Goal: Task Accomplishment & Management: Manage account settings

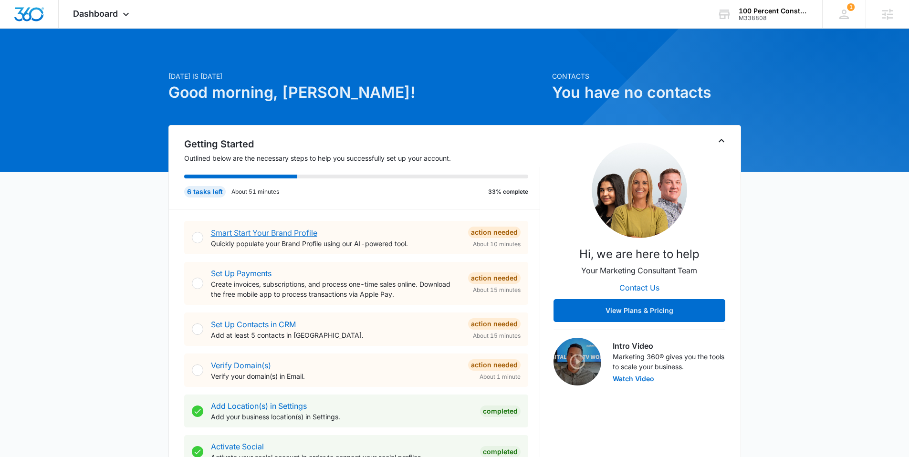
click at [256, 230] on link "Smart Start Your Brand Profile" at bounding box center [264, 233] width 106 height 10
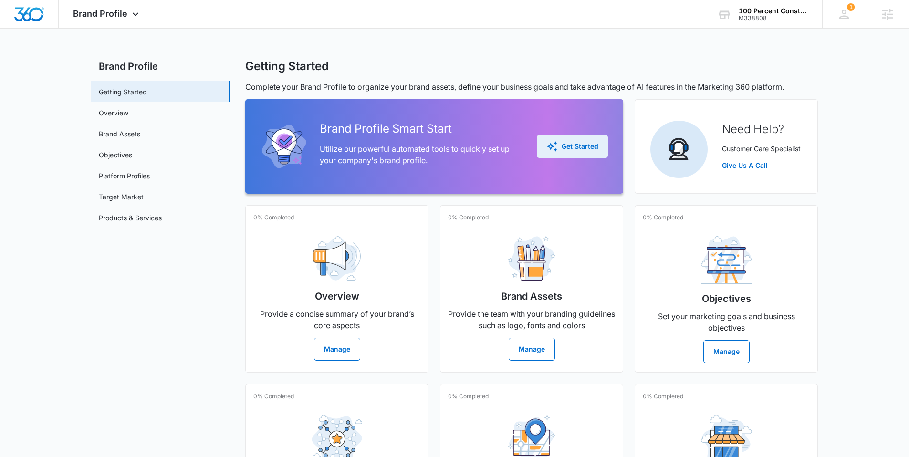
click at [569, 147] on div "Get Started" at bounding box center [573, 146] width 52 height 11
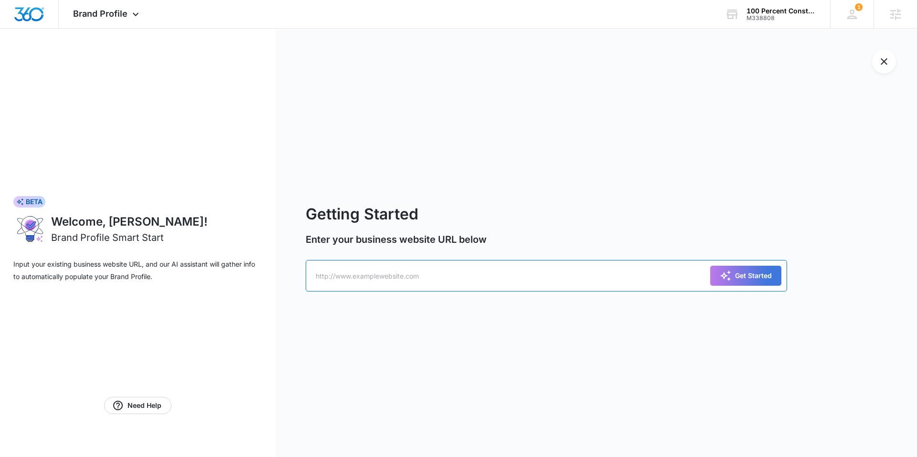
click at [405, 272] on input "text" at bounding box center [546, 276] width 481 height 32
paste input "[URL][DOMAIN_NAME]"
type input "[URL][DOMAIN_NAME]"
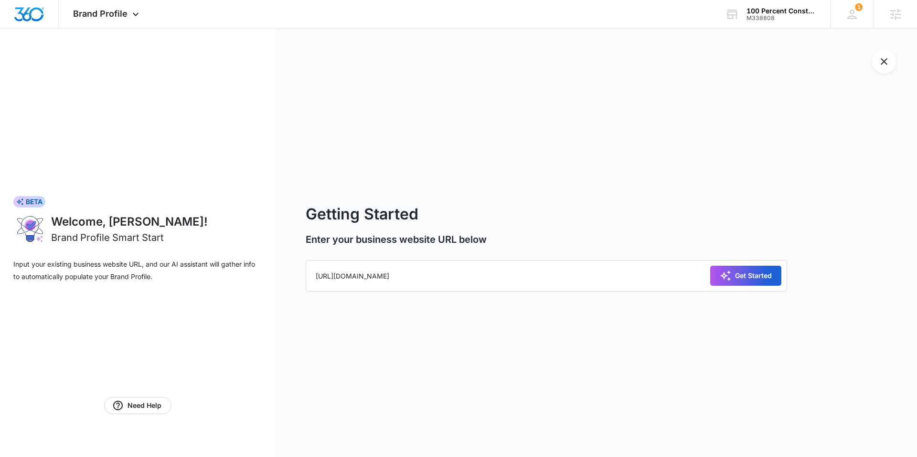
click at [742, 270] on div "Get Started" at bounding box center [745, 275] width 52 height 11
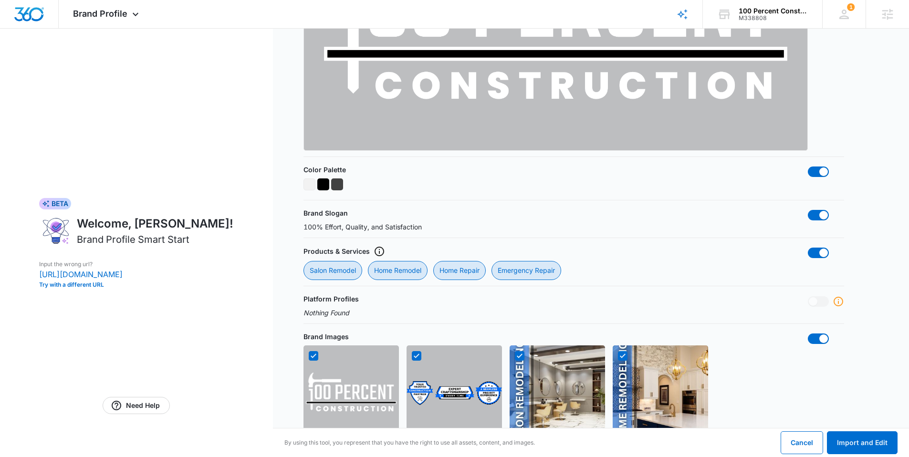
scroll to position [548, 0]
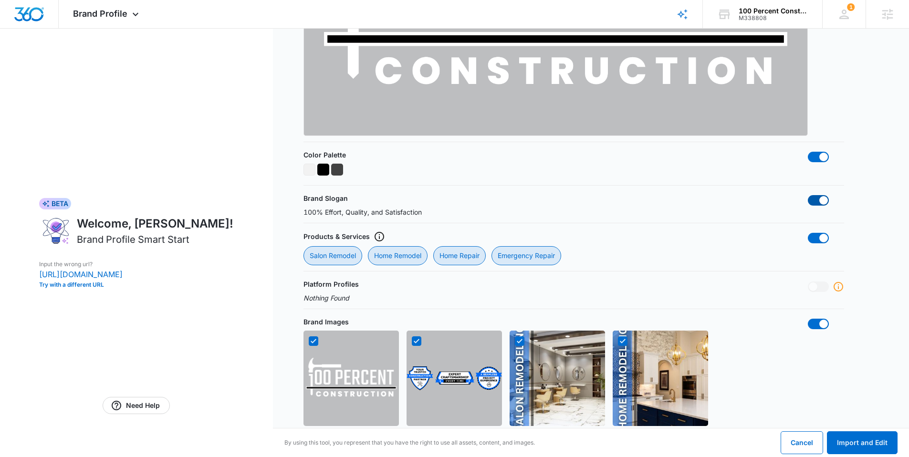
click at [817, 198] on span at bounding box center [818, 200] width 21 height 11
click at [808, 195] on input "checkbox" at bounding box center [808, 195] width 0 height 0
checkbox input "false"
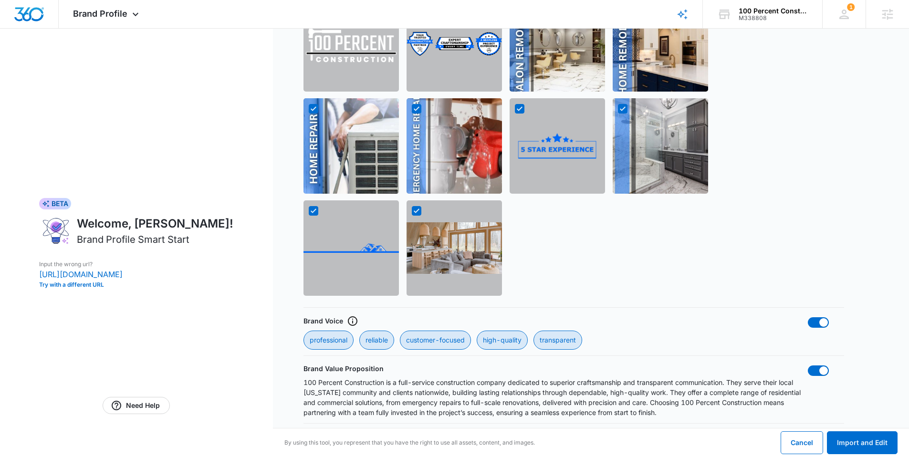
scroll to position [884, 0]
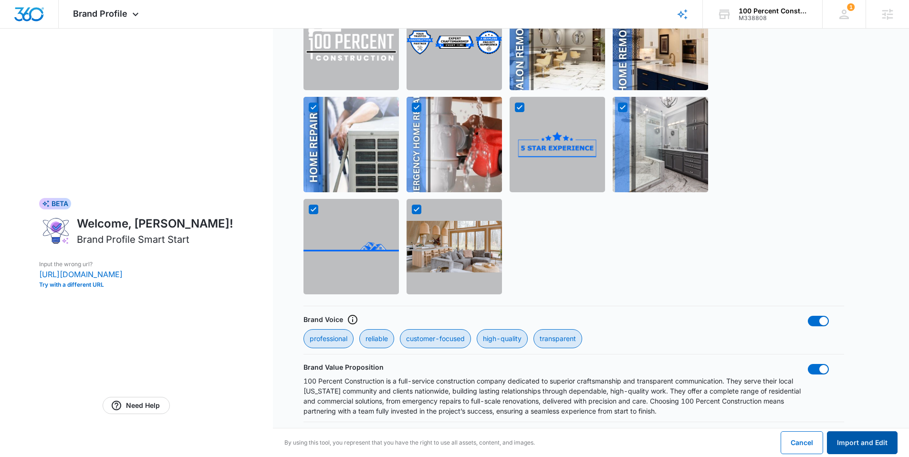
click at [879, 432] on button "Import and Edit" at bounding box center [862, 443] width 71 height 23
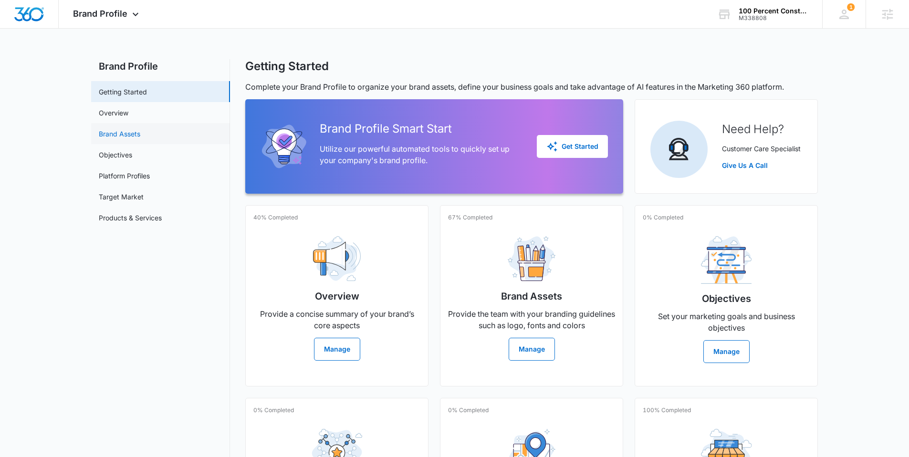
click at [123, 130] on link "Brand Assets" at bounding box center [120, 134] width 42 height 10
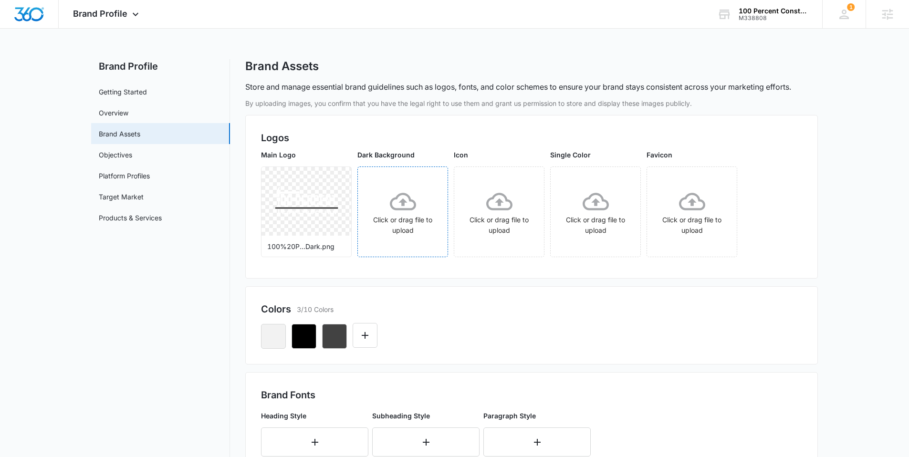
click at [398, 203] on icon at bounding box center [403, 202] width 26 height 26
click at [602, 207] on icon at bounding box center [596, 202] width 26 height 26
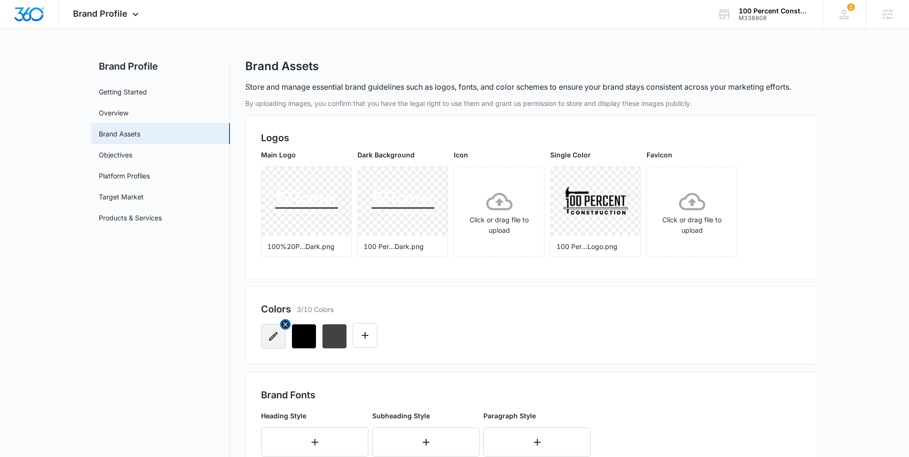
click at [272, 338] on icon "button" at bounding box center [273, 336] width 9 height 9
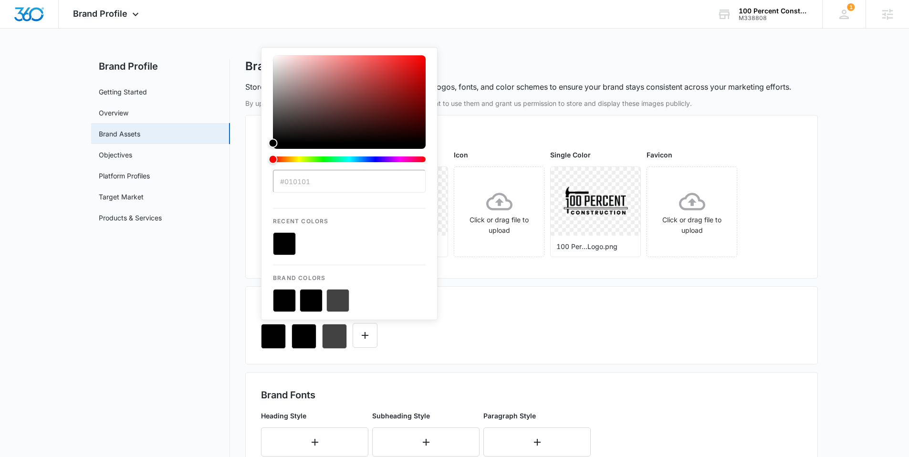
type input "#010101"
click at [283, 302] on button "color-picker-container" at bounding box center [284, 300] width 23 height 23
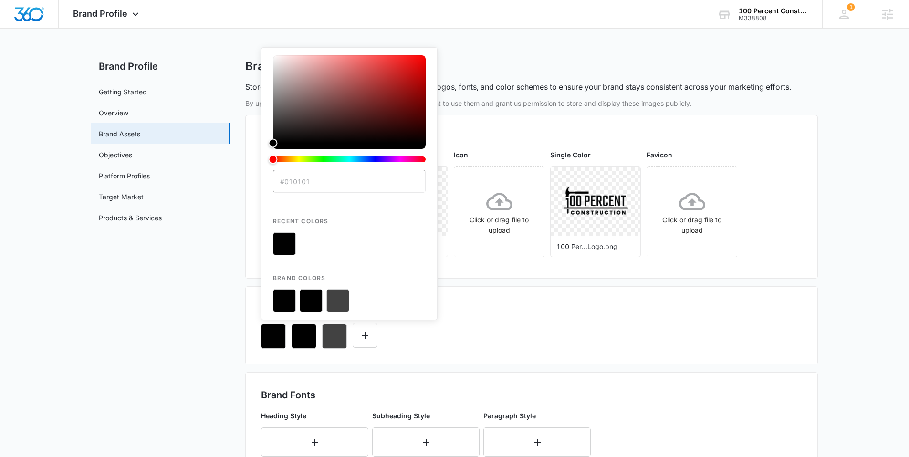
click at [283, 302] on button "color-picker-container" at bounding box center [284, 300] width 23 height 23
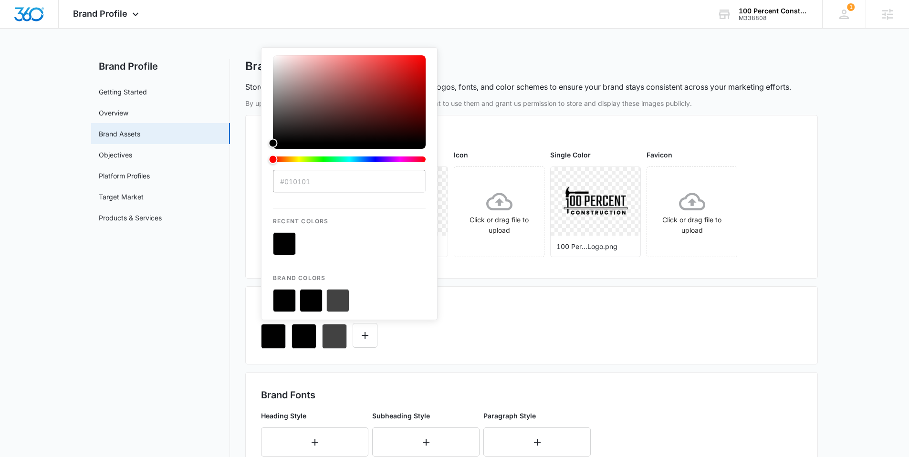
click at [283, 302] on button "color-picker-container" at bounding box center [284, 300] width 23 height 23
click at [529, 322] on div "#010101 Recent Colors Brand Colors" at bounding box center [531, 332] width 541 height 32
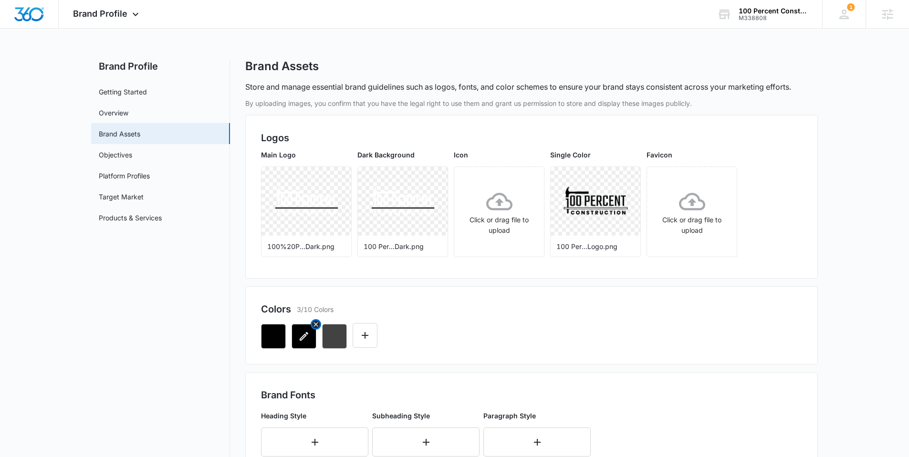
click at [303, 337] on icon "button" at bounding box center [304, 336] width 9 height 9
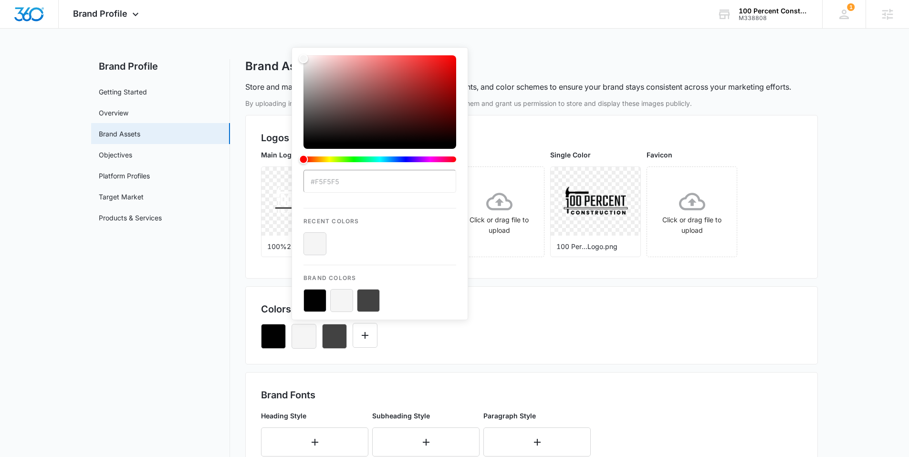
type input "#F5F5F5"
click at [338, 297] on button "color-picker-container" at bounding box center [341, 300] width 23 height 23
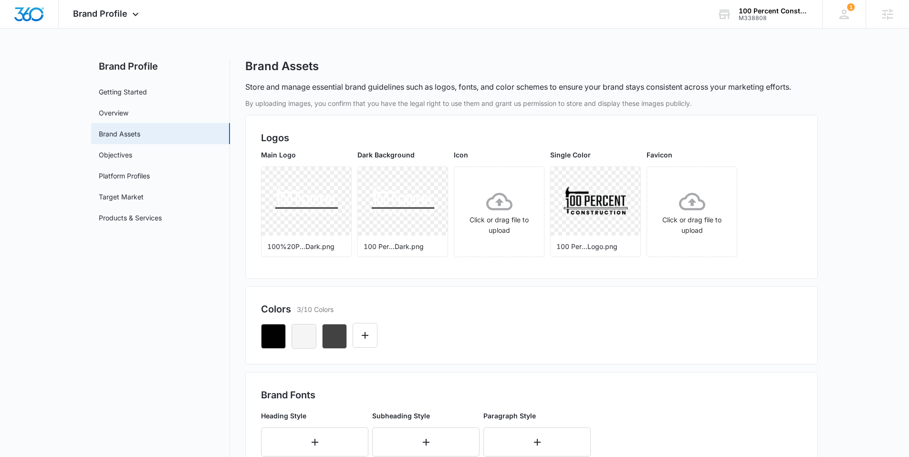
click at [577, 306] on div "Colors 3/10 Colors" at bounding box center [531, 309] width 541 height 14
click at [330, 338] on icon "button" at bounding box center [334, 336] width 11 height 11
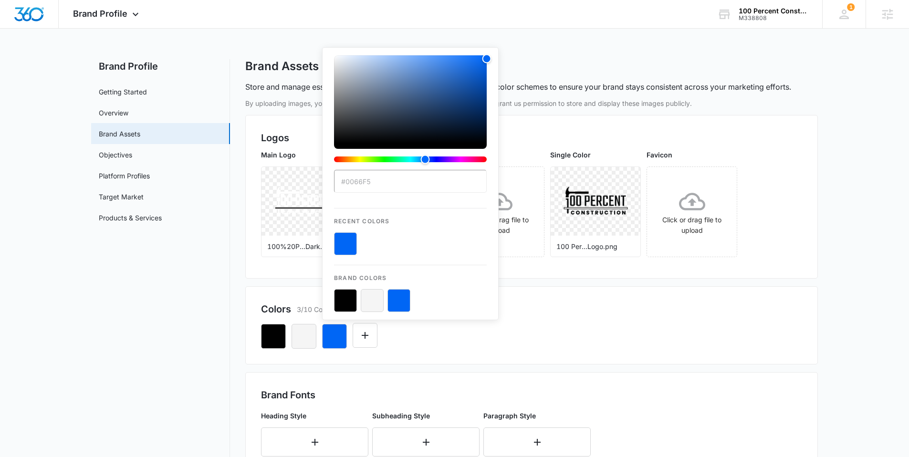
type input "#0066f5"
click at [401, 300] on button "color-picker-container" at bounding box center [399, 300] width 23 height 23
click at [539, 325] on div "#0066f5 Recent Colors Brand Colors" at bounding box center [531, 332] width 541 height 32
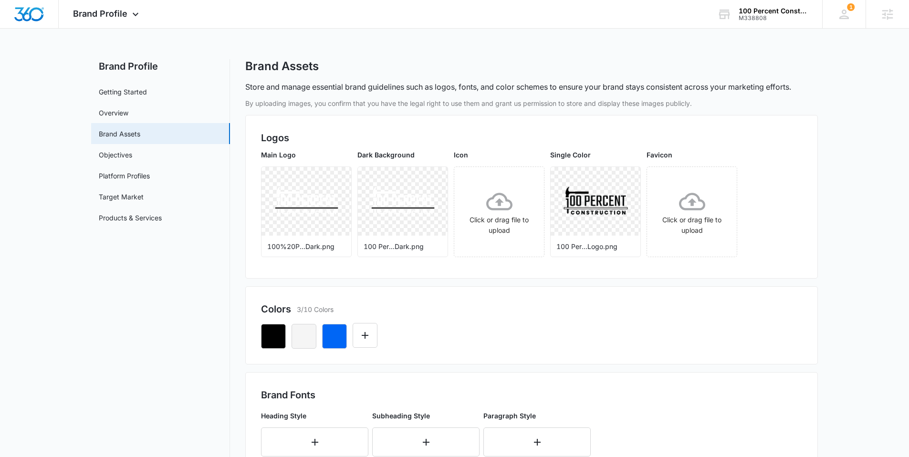
click at [492, 285] on div "By uploading images, you confirm that you have the legal right to use them and …" at bounding box center [531, 454] width 573 height 713
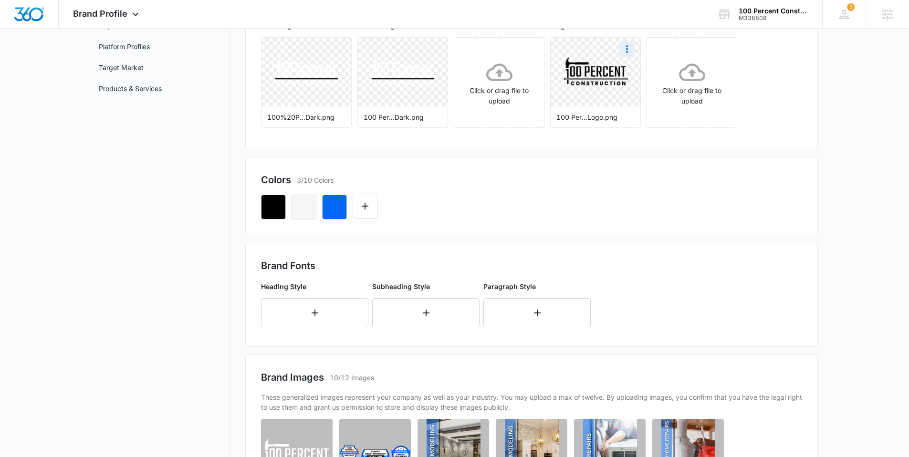
scroll to position [131, 0]
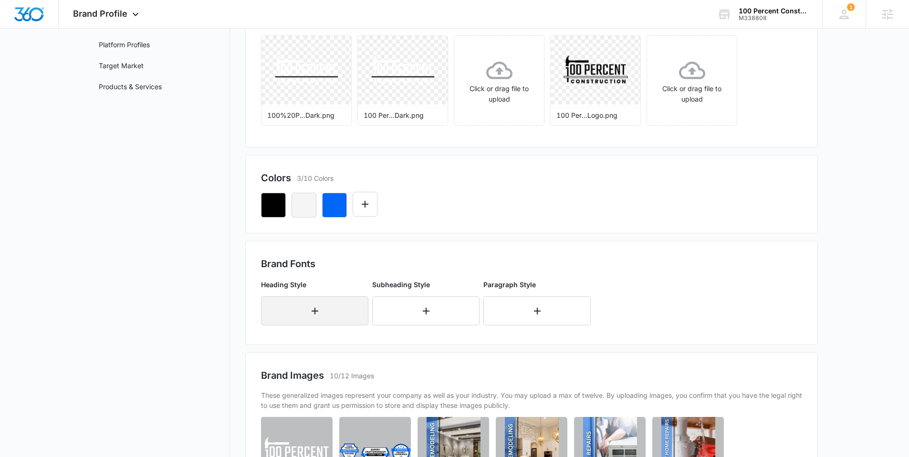
click at [279, 307] on button "button" at bounding box center [314, 310] width 107 height 29
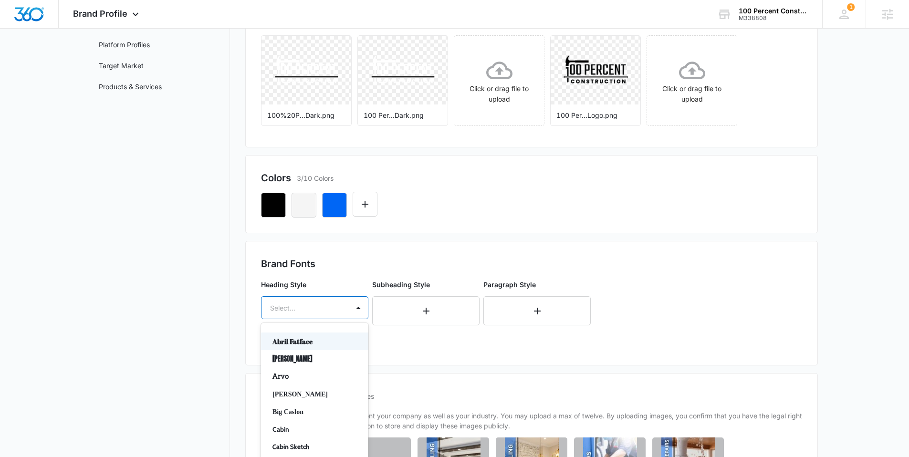
click at [279, 307] on div "Abril Fatface, 1 of 50. 50 results available. Use Up and Down to choose options…" at bounding box center [314, 307] width 107 height 23
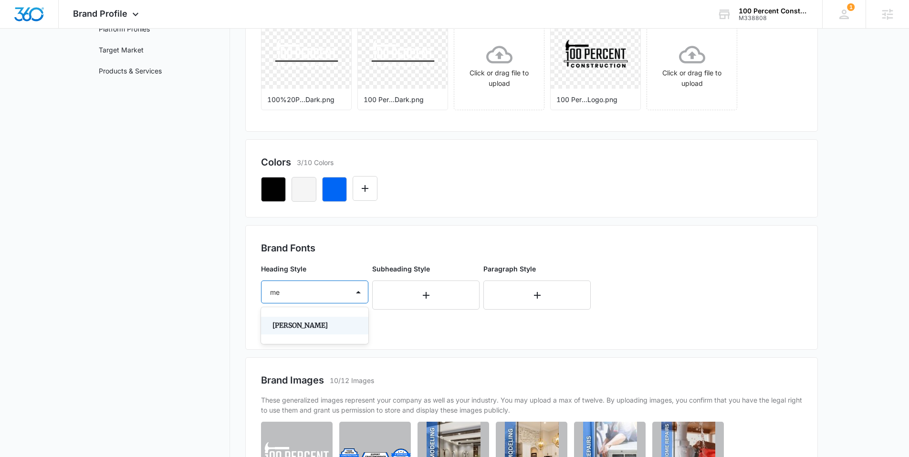
type input "m"
type input "sans"
click at [285, 298] on div "Select..." at bounding box center [305, 292] width 87 height 21
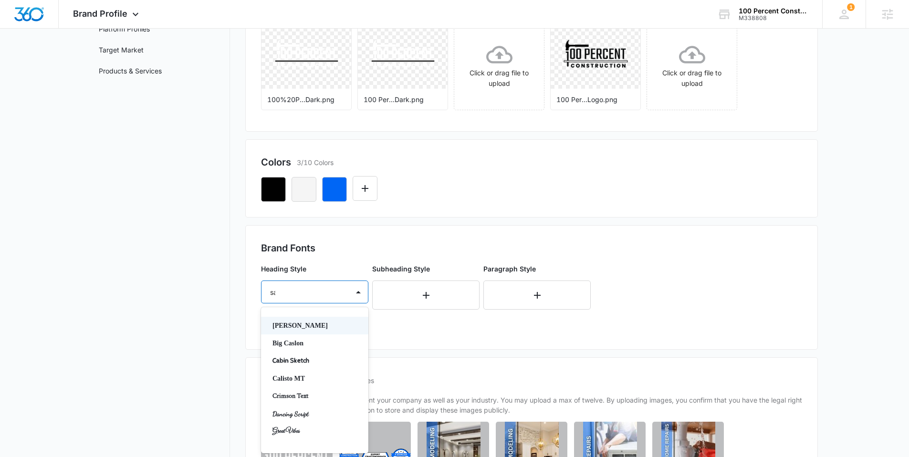
type input "sans"
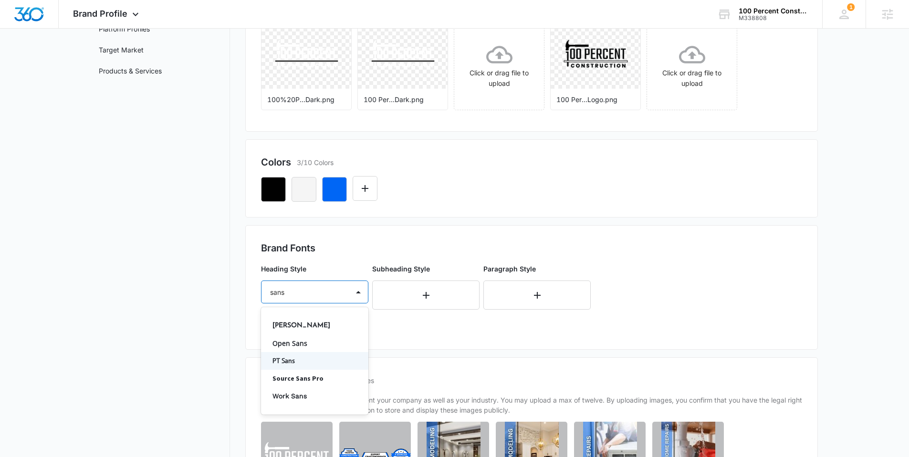
click at [298, 361] on p "PT Sans" at bounding box center [314, 361] width 83 height 10
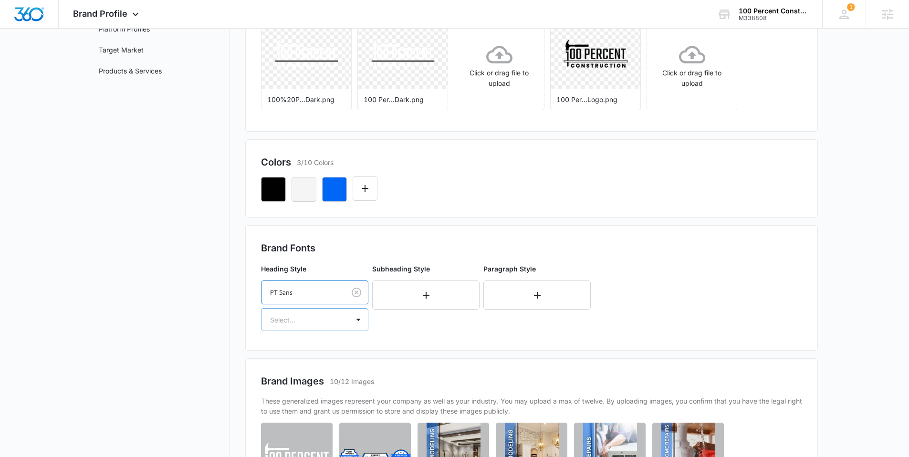
click at [299, 321] on div at bounding box center [303, 320] width 66 height 12
click at [288, 370] on p "Bold" at bounding box center [314, 371] width 83 height 10
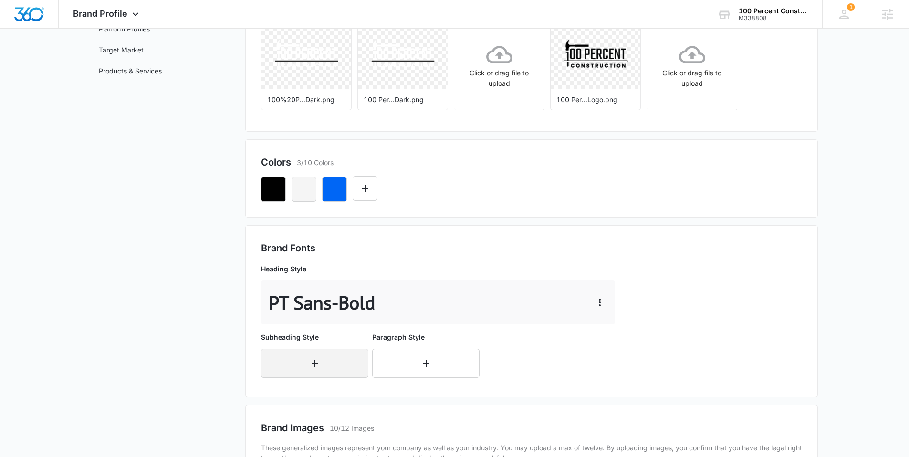
click at [294, 360] on button "button" at bounding box center [314, 363] width 107 height 29
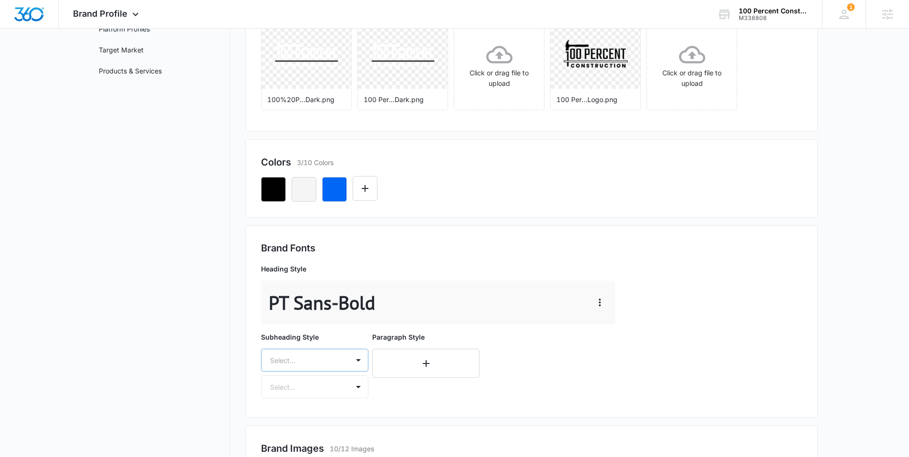
click at [292, 354] on div "Select..." at bounding box center [314, 360] width 107 height 23
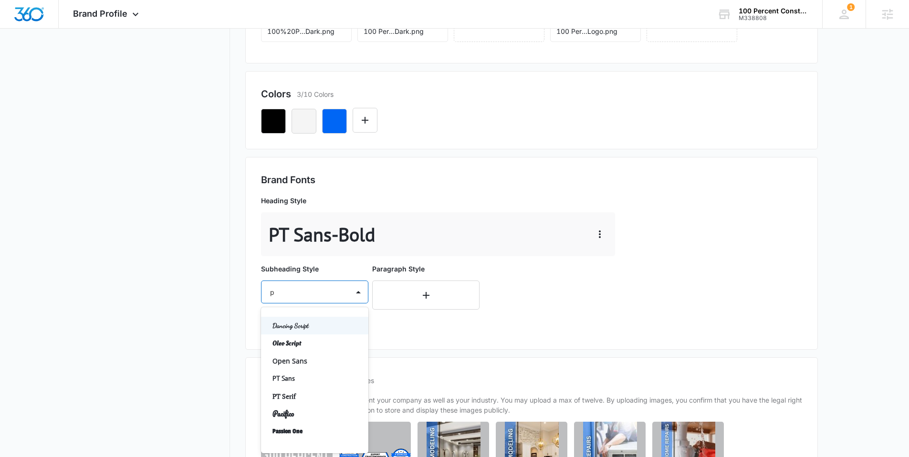
type input "pt"
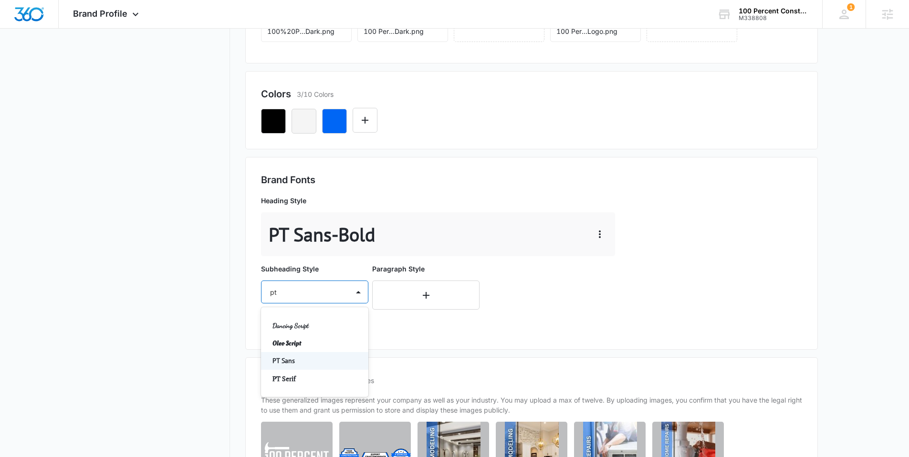
click at [299, 359] on p "PT Sans" at bounding box center [314, 361] width 83 height 10
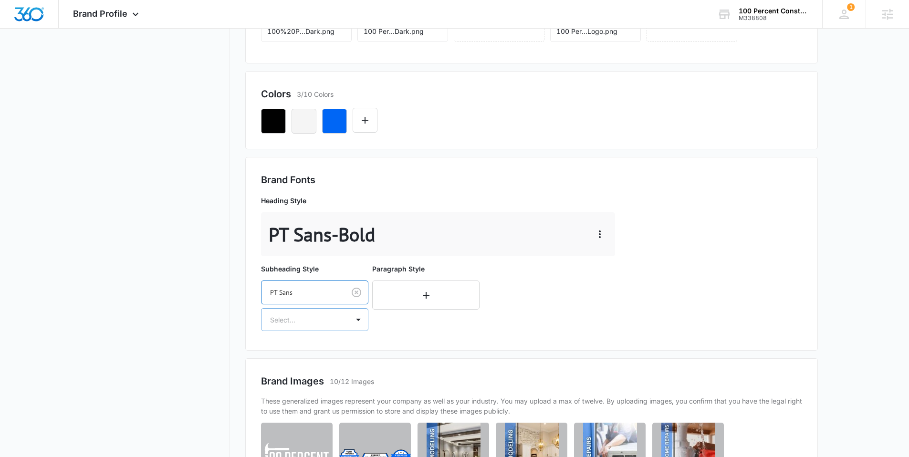
click at [294, 322] on div at bounding box center [303, 320] width 66 height 12
click at [293, 353] on p "Regular" at bounding box center [314, 353] width 83 height 10
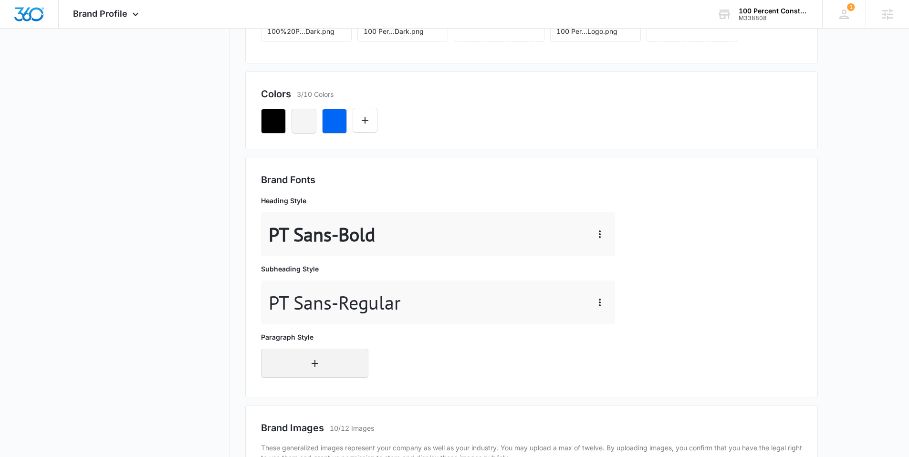
click at [280, 357] on button "button" at bounding box center [314, 363] width 107 height 29
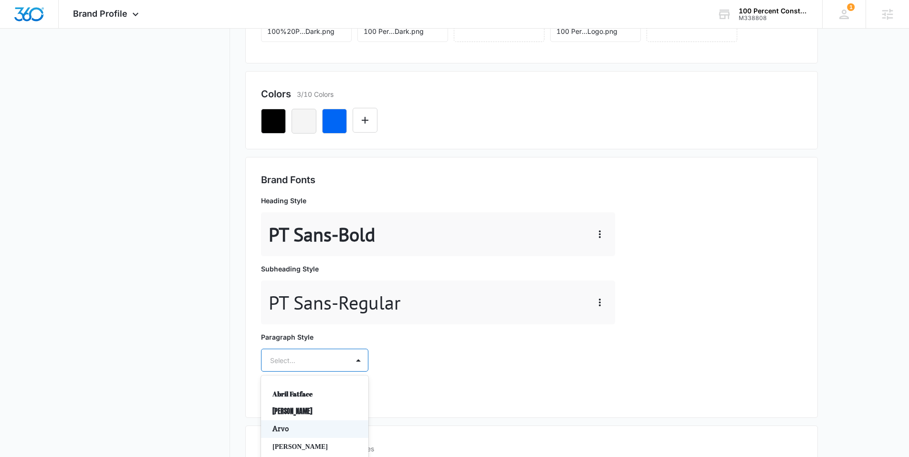
click at [280, 357] on div "Arvo, 3 of 50. 50 results available. Use Up and Down to choose options, press E…" at bounding box center [314, 360] width 107 height 23
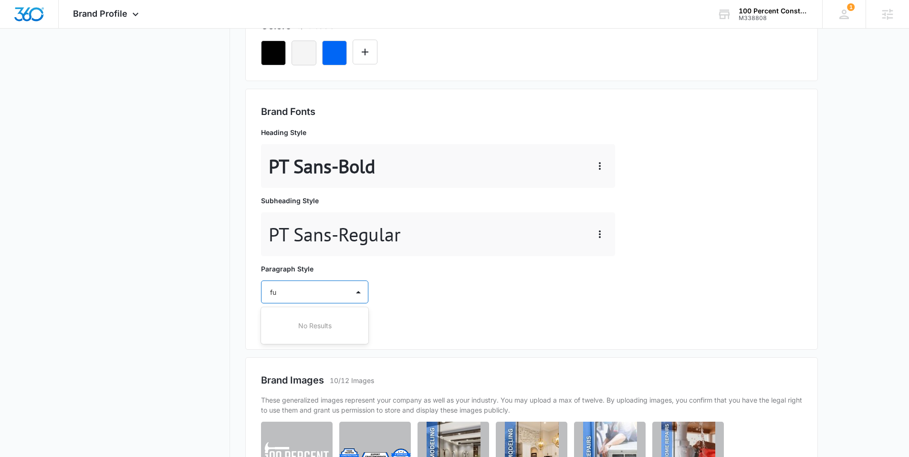
type input "f"
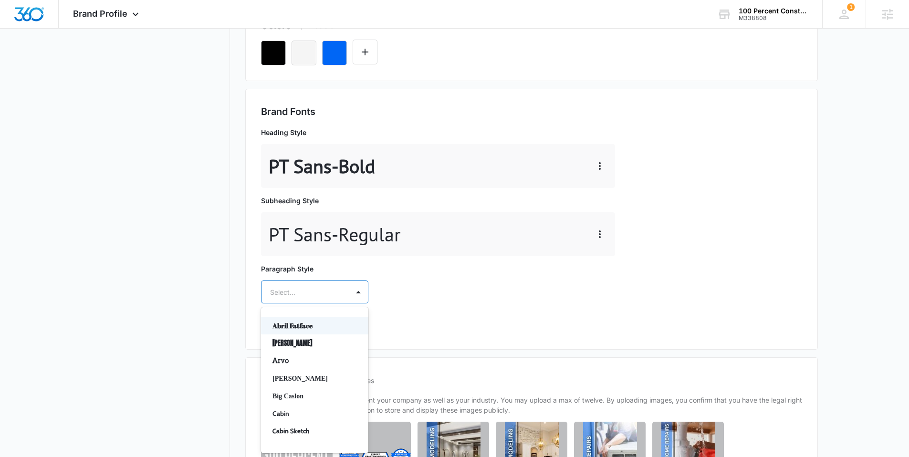
click at [501, 321] on div "Heading Style PT Sans - Bold Subheading Style PT Sans - Regular Paragraph Style…" at bounding box center [440, 229] width 358 height 211
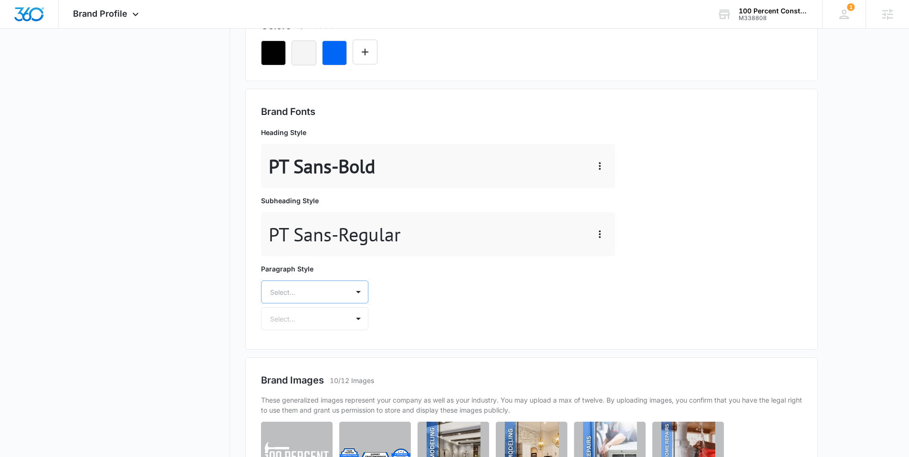
click at [288, 294] on div at bounding box center [303, 292] width 66 height 12
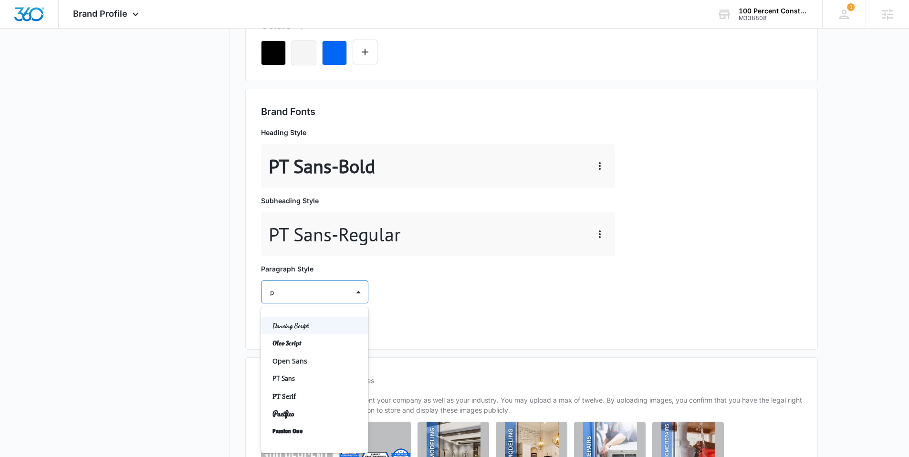
type input "pt"
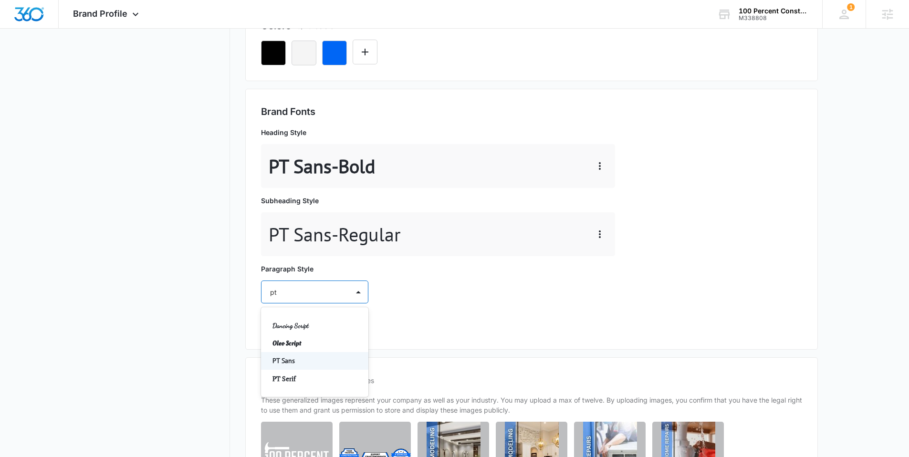
click at [306, 359] on p "PT Sans" at bounding box center [314, 361] width 83 height 10
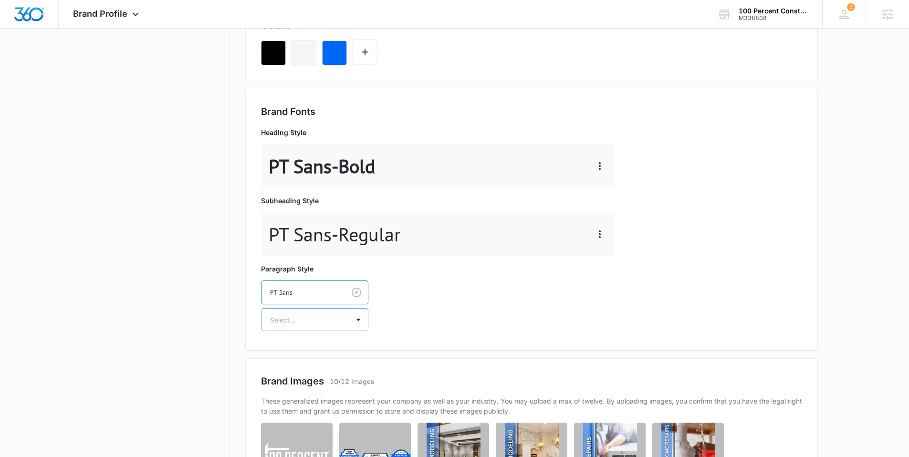
click at [296, 322] on div at bounding box center [303, 320] width 66 height 12
click at [290, 349] on p "Regular" at bounding box center [314, 353] width 83 height 10
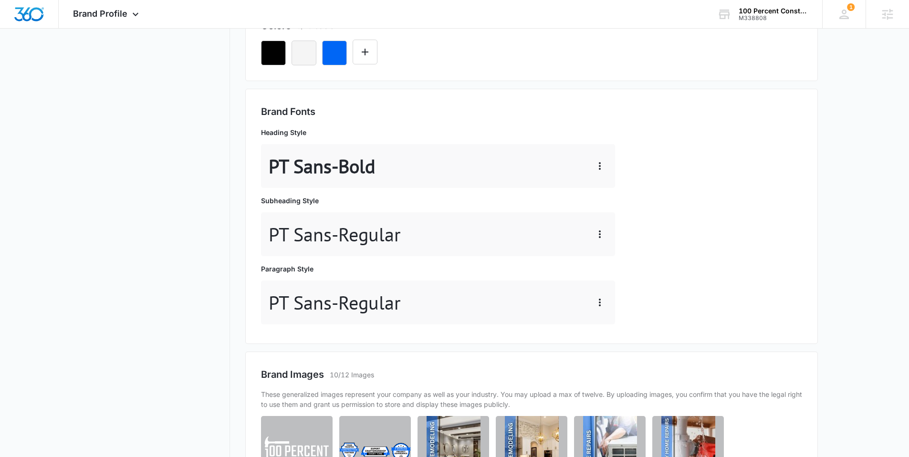
click at [229, 295] on nav "Brand Profile Getting Started Overview Brand Assets Objectives Platform Profile…" at bounding box center [160, 231] width 139 height 910
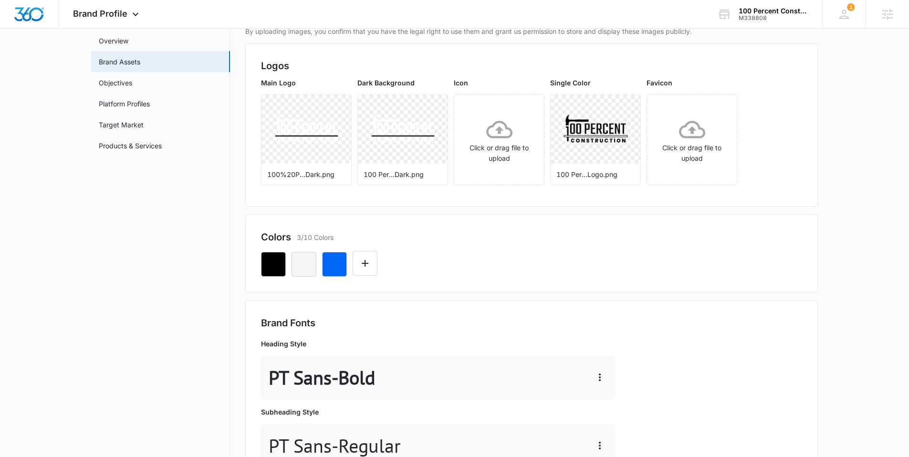
scroll to position [0, 0]
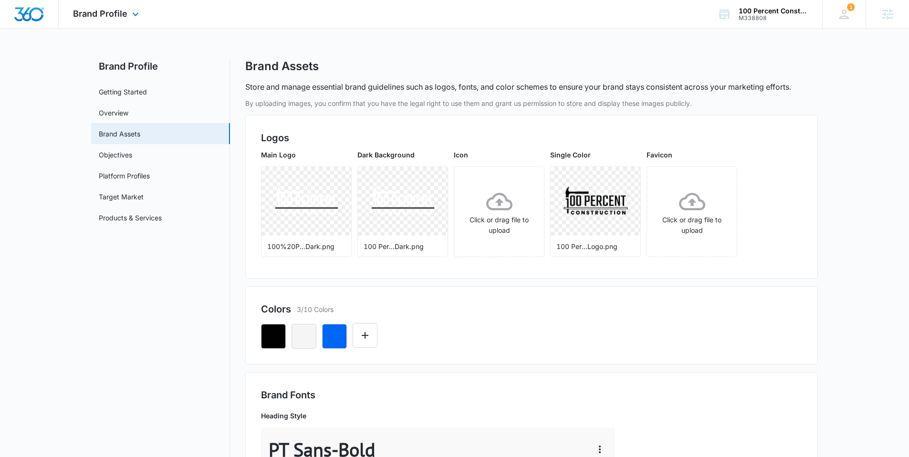
click at [32, 15] on img "Dashboard" at bounding box center [29, 14] width 31 height 14
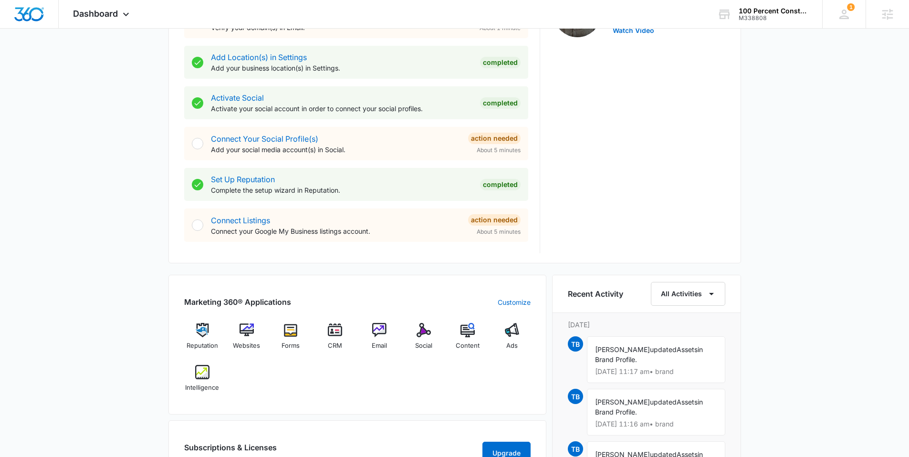
scroll to position [349, 0]
click at [381, 332] on img at bounding box center [379, 329] width 14 height 14
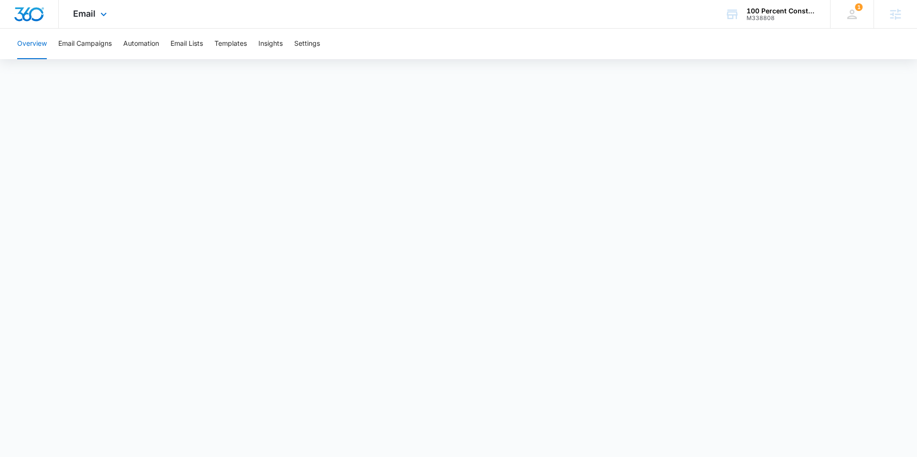
click at [25, 10] on img "Dashboard" at bounding box center [29, 14] width 31 height 14
